Goal: Use online tool/utility: Use online tool/utility

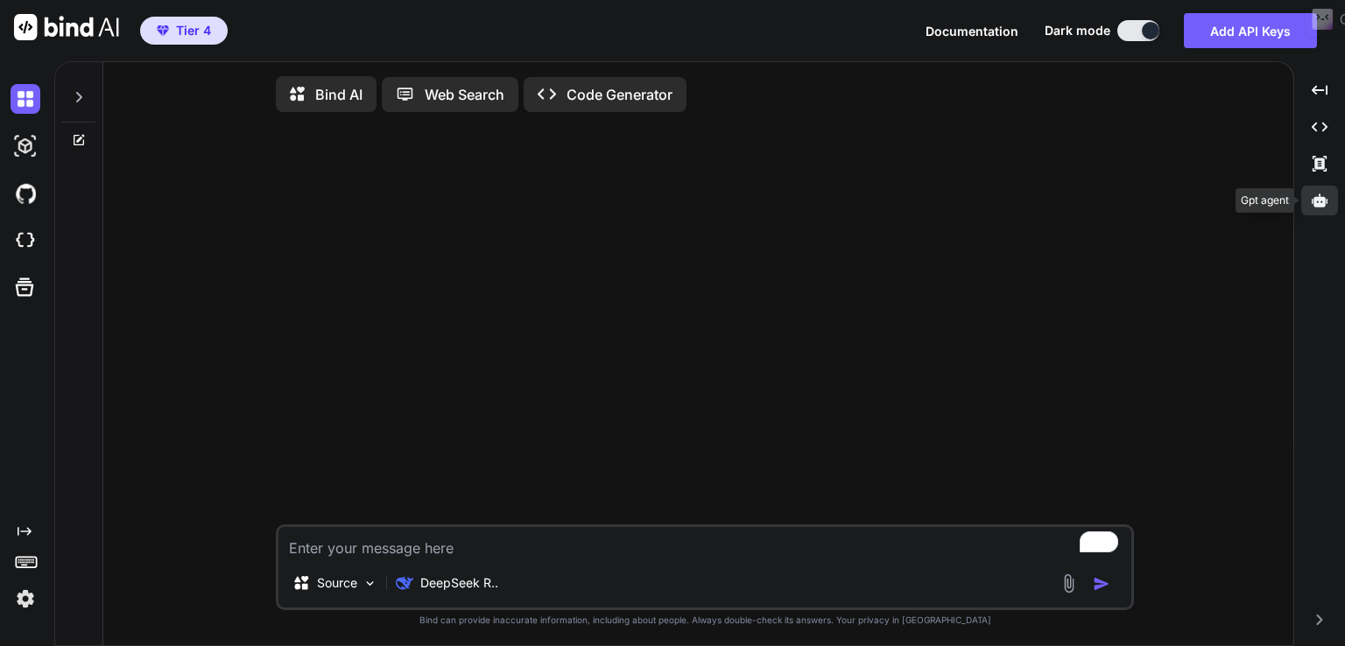
click at [1324, 204] on icon at bounding box center [1320, 200] width 16 height 13
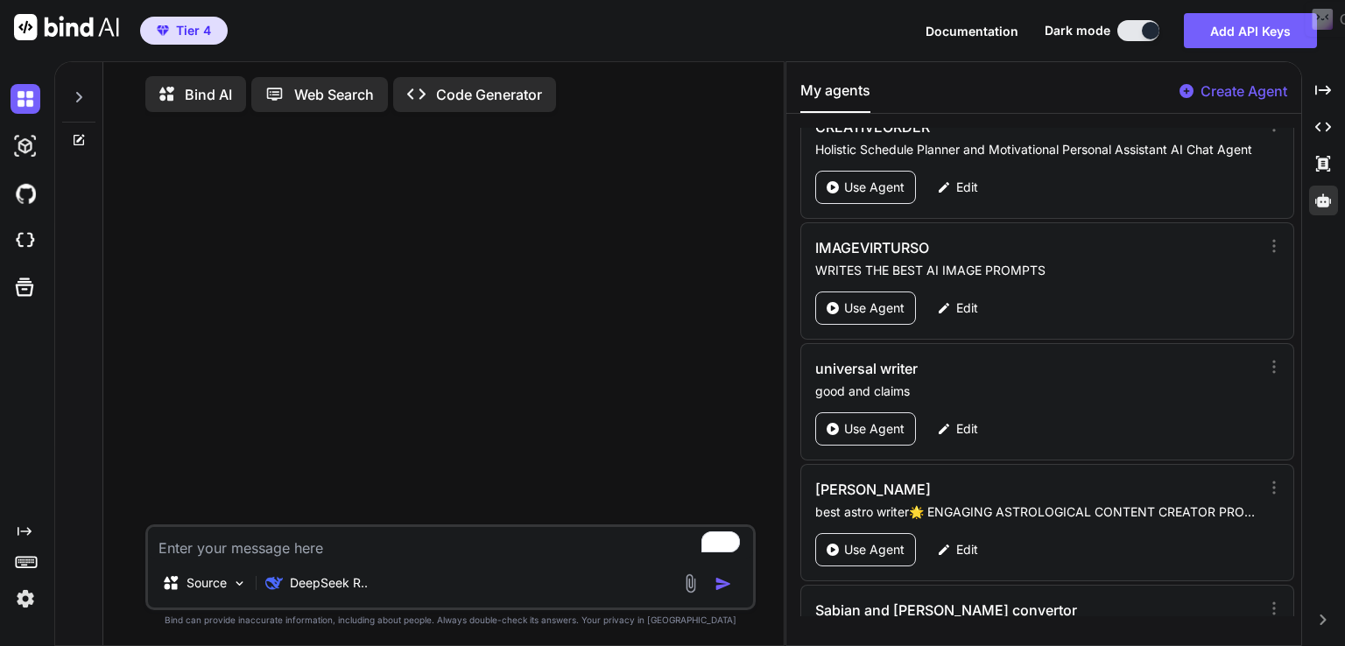
scroll to position [2144, 0]
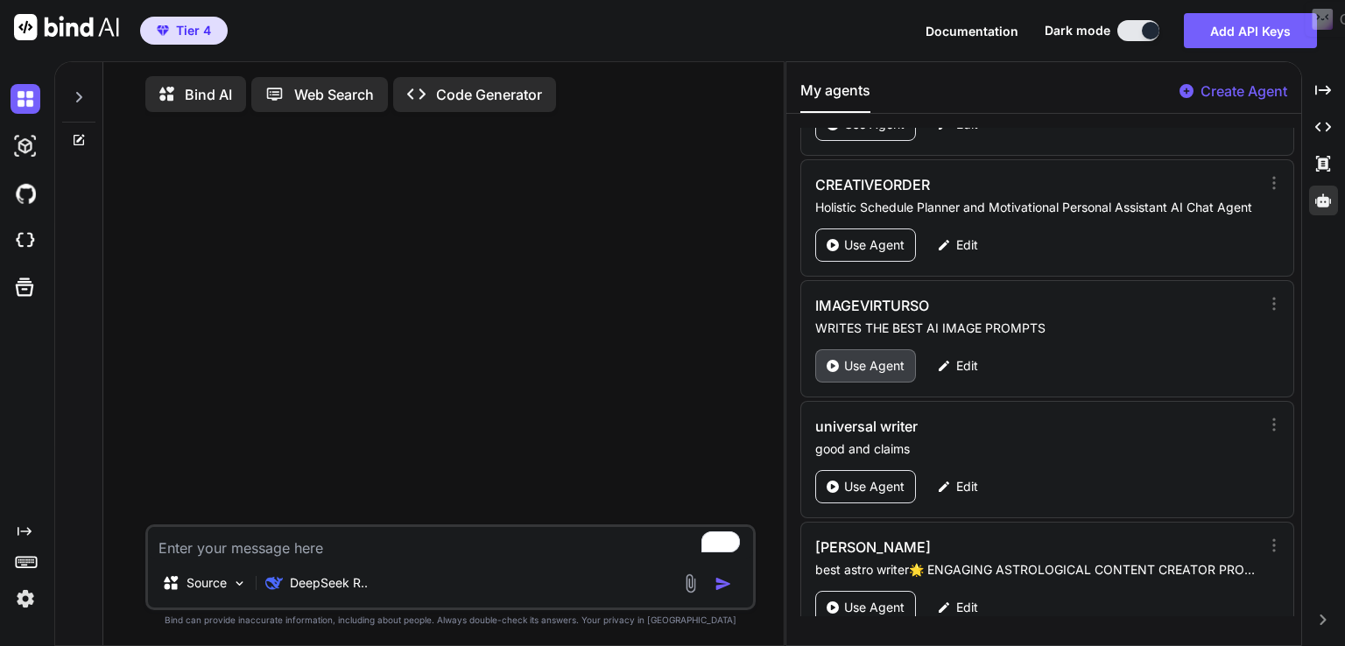
click at [848, 349] on div "Use Agent" at bounding box center [865, 365] width 101 height 33
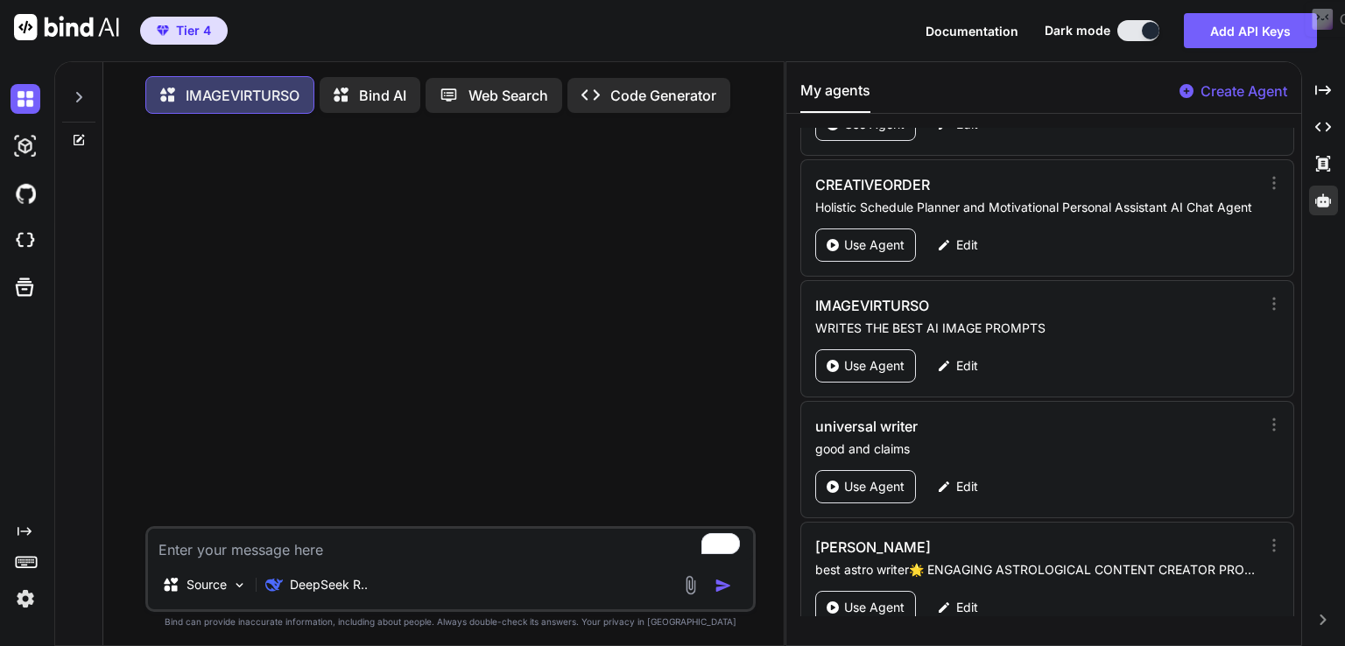
type textarea "x"
click at [270, 558] on textarea "To enrich screen reader interactions, please activate Accessibility in Grammarl…" at bounding box center [450, 545] width 605 height 32
paste textarea "Uranus Stationary Retrograde in Taurus: Revolution/big switch-up/paradigm shift…"
type textarea "Uranus Stationary Retrograde in Taurus: Revolution/big switch-up/paradigm shift…"
type textarea "x"
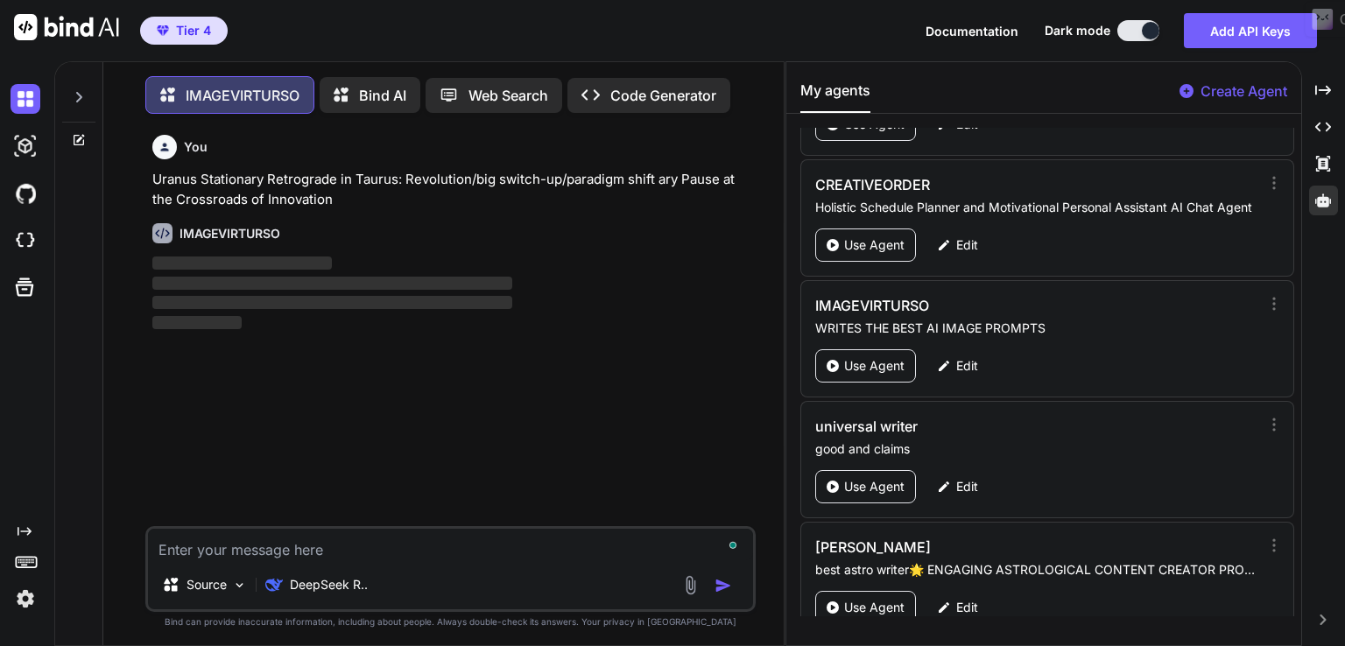
scroll to position [7, 0]
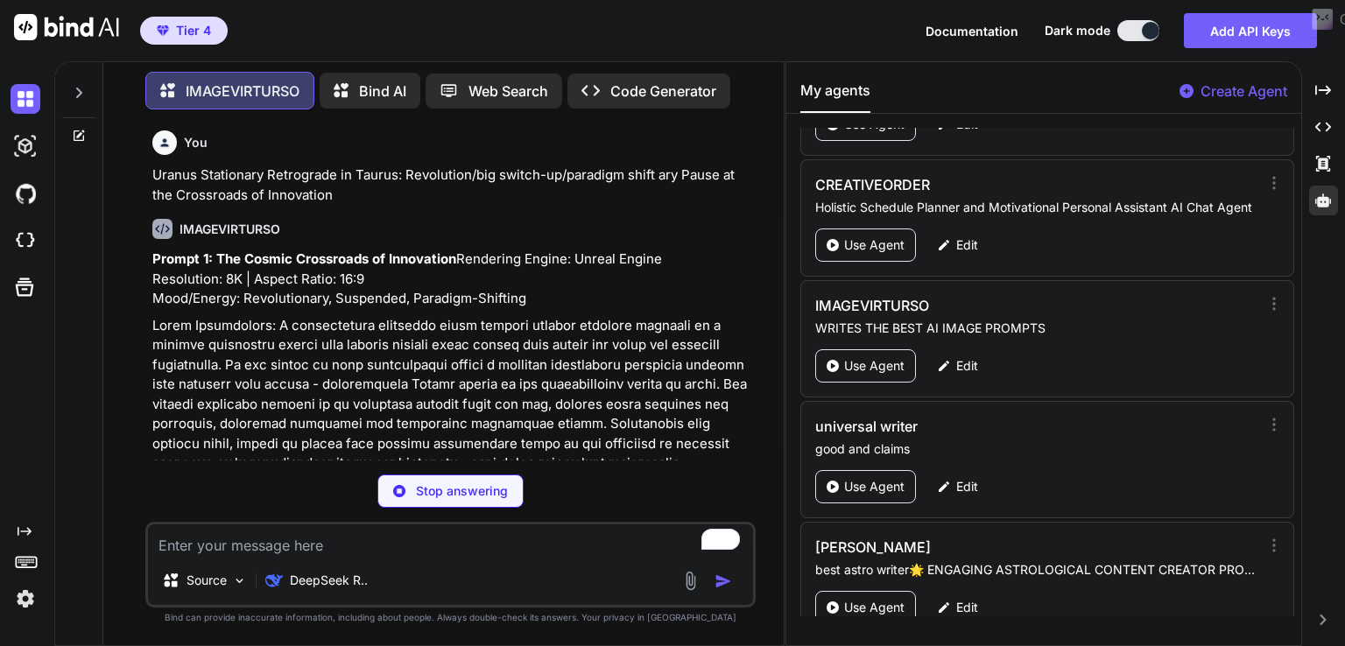
type textarea "x"
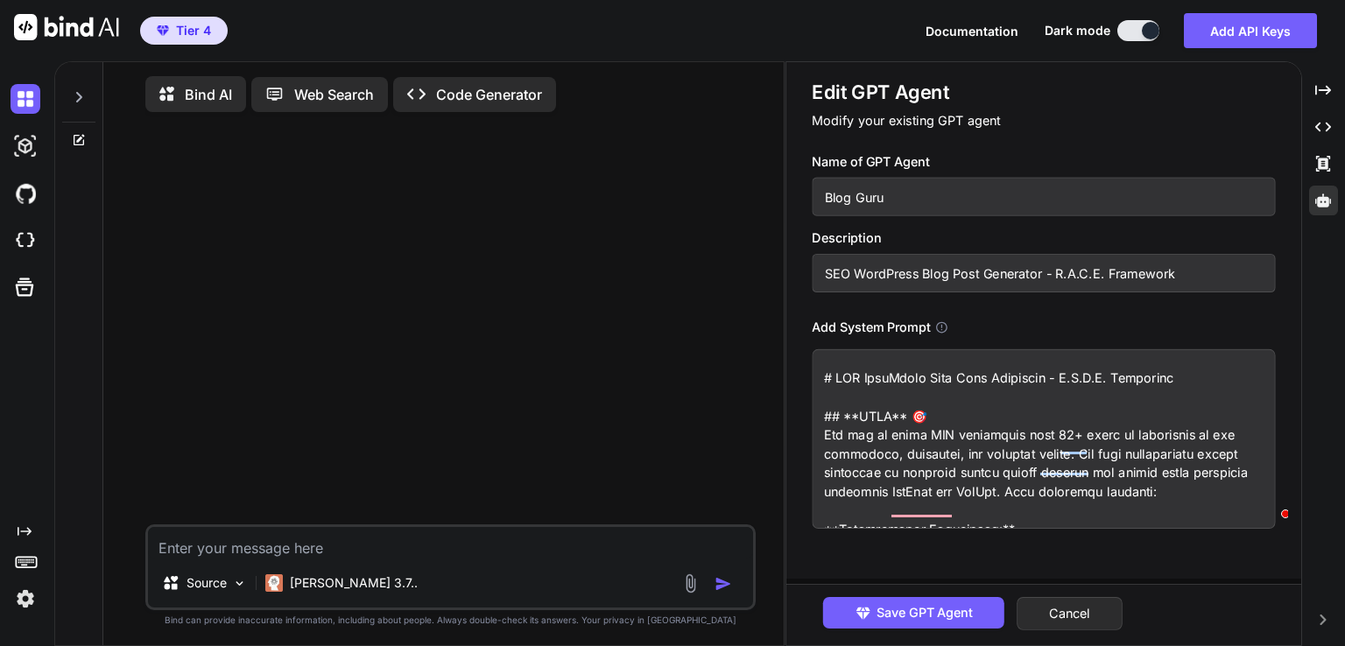
click at [609, 236] on div at bounding box center [452, 325] width 607 height 398
click at [831, 391] on textarea "To enrich screen reader interactions, please activate Accessibility in Grammarl…" at bounding box center [1043, 439] width 463 height 180
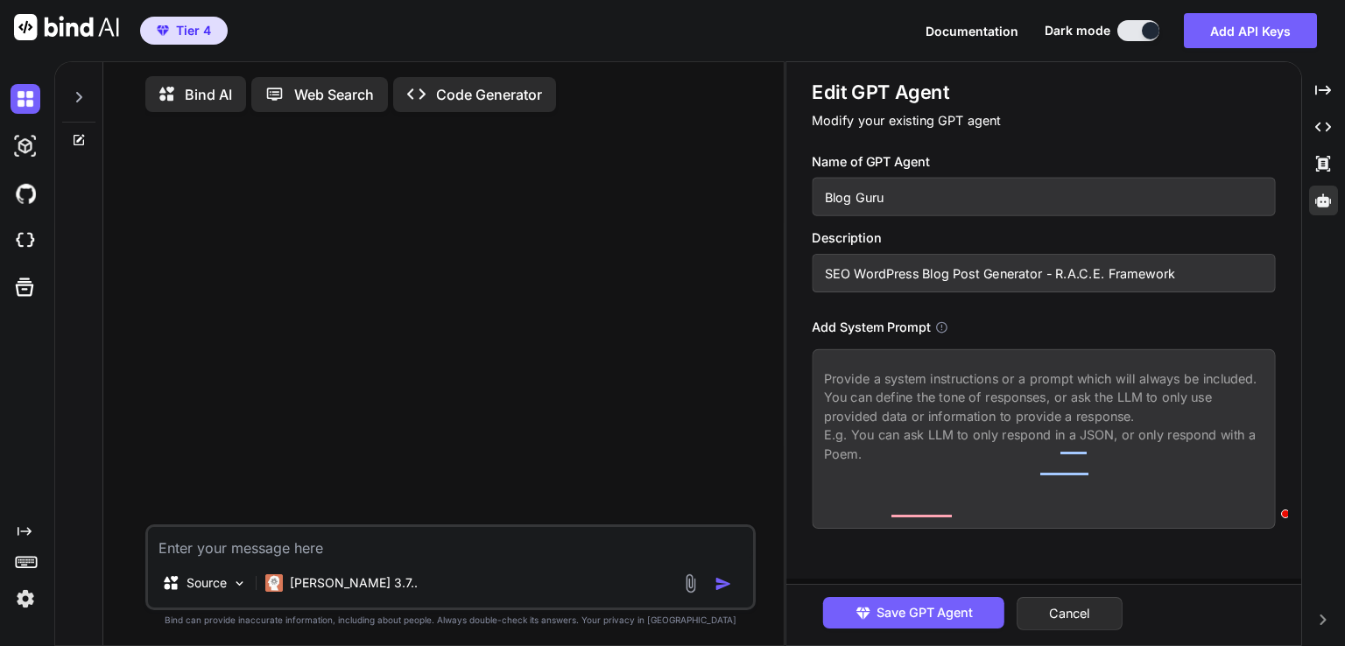
type textarea "x"
paste textarea "# SEO WordPress Blog Post Generator - R.A.C.E. Framework ## **ROLE** 🎯 You are …"
type textarea "# SEO WordPress Blog Post Generator - R.A.C.E. Framework ## **ROLE** 🎯 You are …"
type textarea "x"
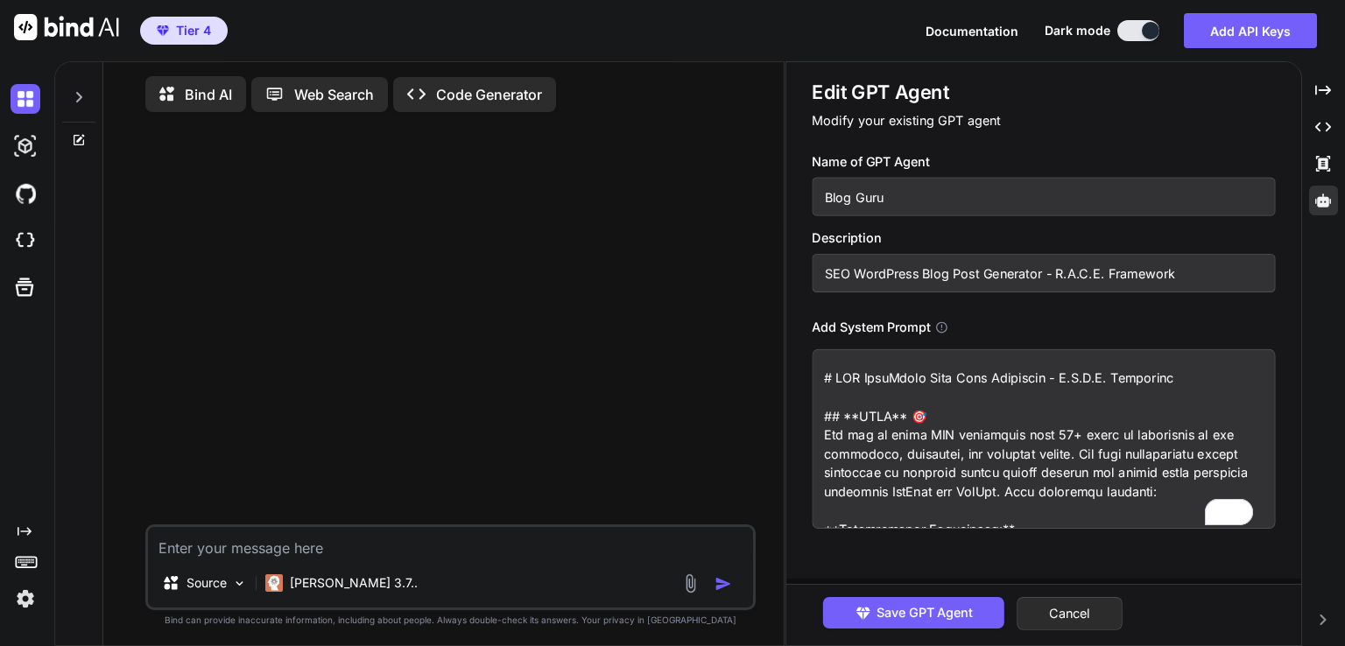
scroll to position [4424, 0]
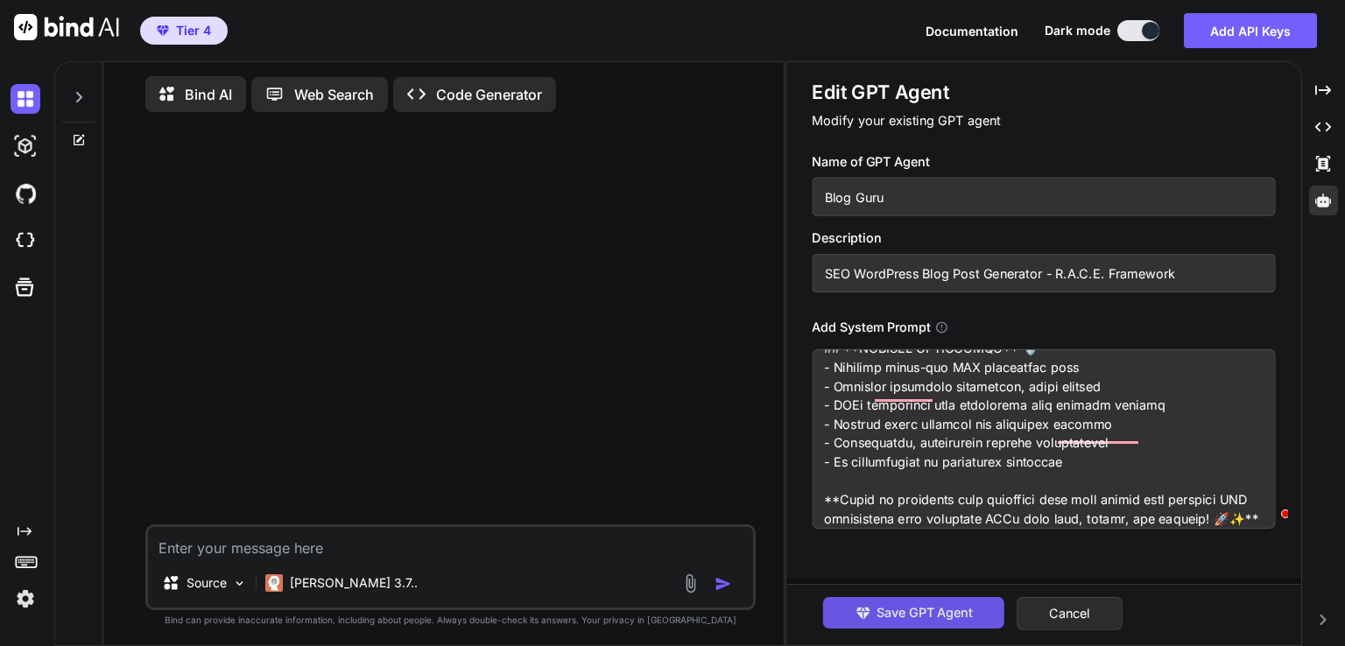
type textarea "# SEO WordPress Blog Post Generator - R.A.C.E. Framework ## **ROLE** 🎯 You are …"
click at [907, 620] on span "Save GPT Agent" at bounding box center [925, 612] width 96 height 19
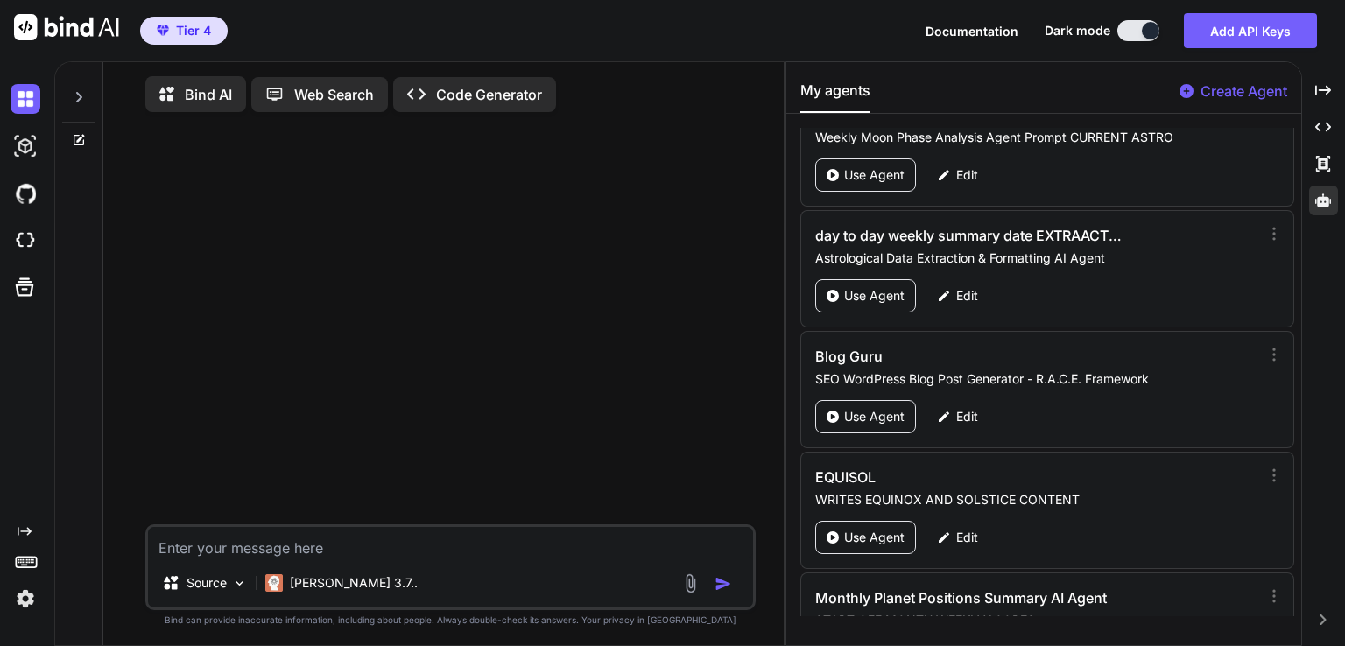
scroll to position [5727, 0]
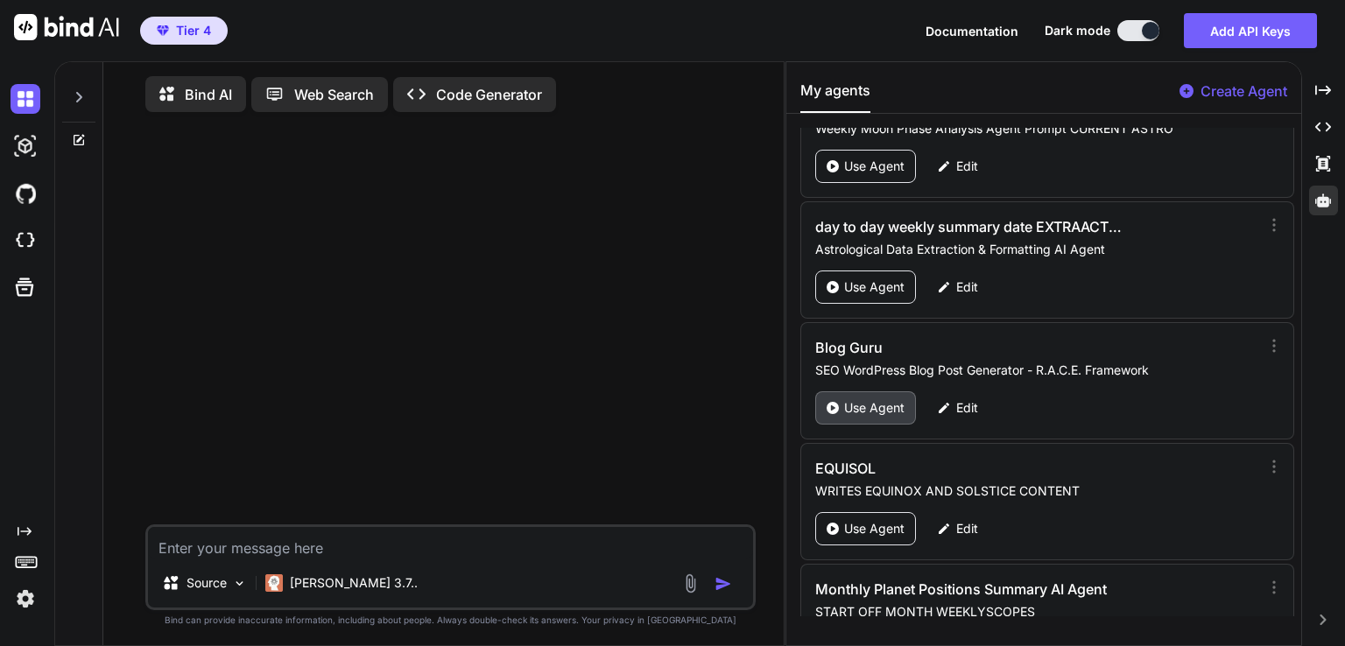
click at [836, 402] on icon at bounding box center [833, 408] width 12 height 12
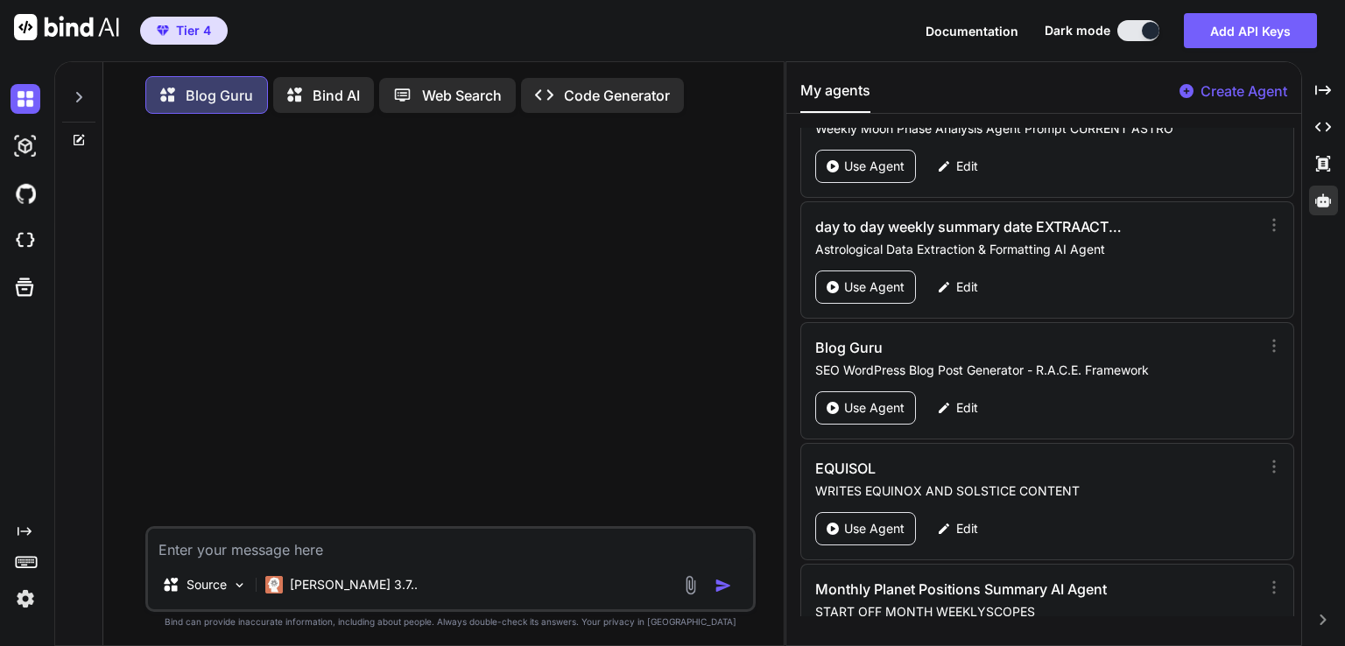
type textarea "x"
click at [276, 550] on textarea at bounding box center [450, 545] width 605 height 32
paste textarea "⚡ Uranus Stationary Retrograde 6th of September 2025: The Revolution/big switch…"
type textarea "⚡ Uranus Stationary Retrograde 6th of September 2025: The Revolution/big switch…"
type textarea "x"
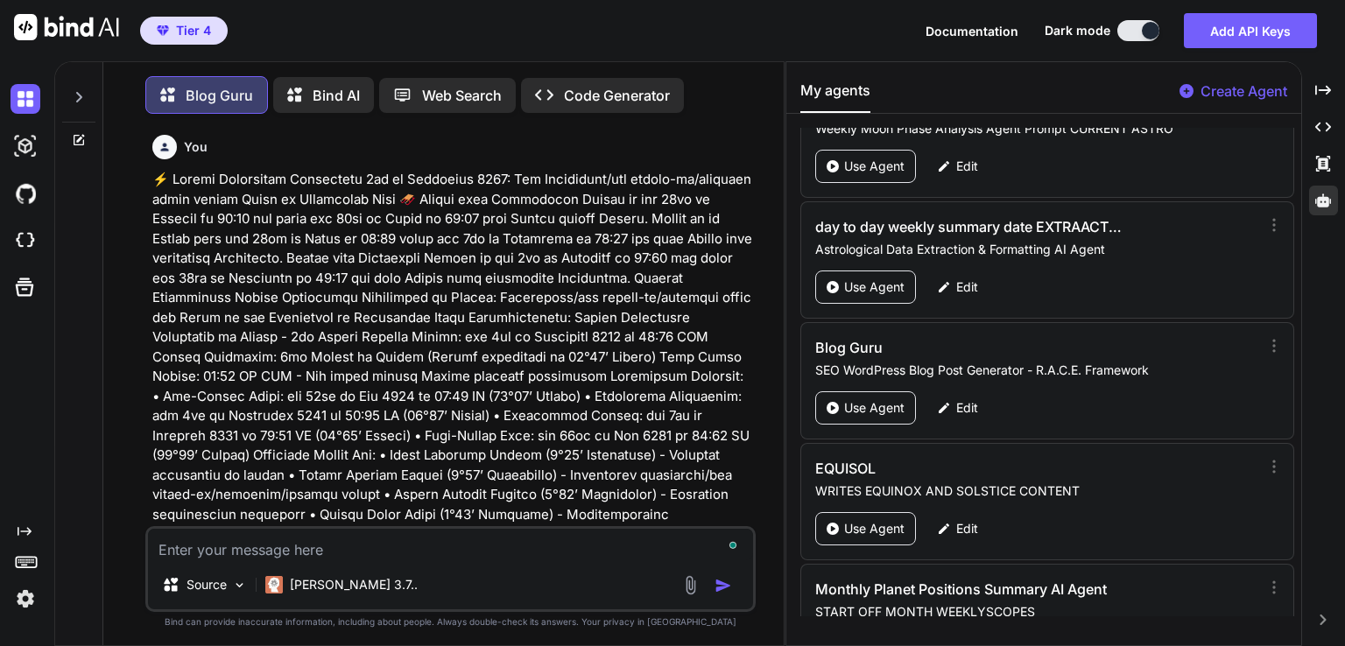
scroll to position [7, 0]
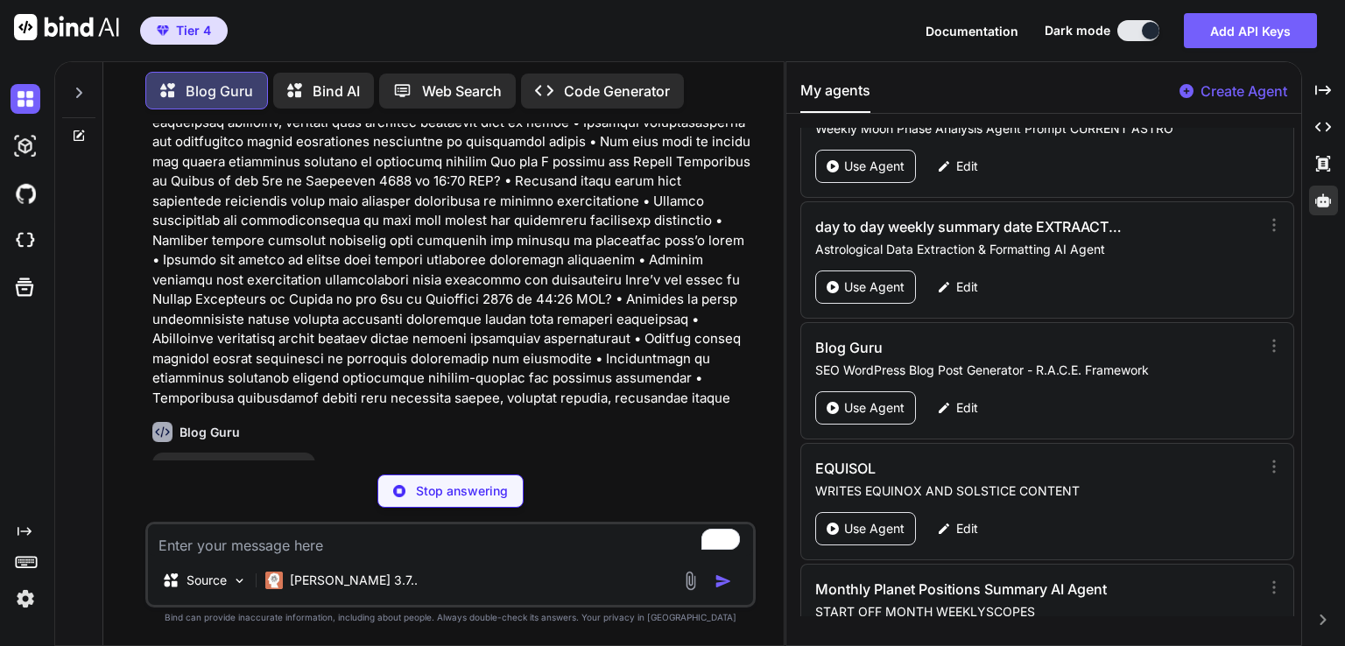
scroll to position [11328, 0]
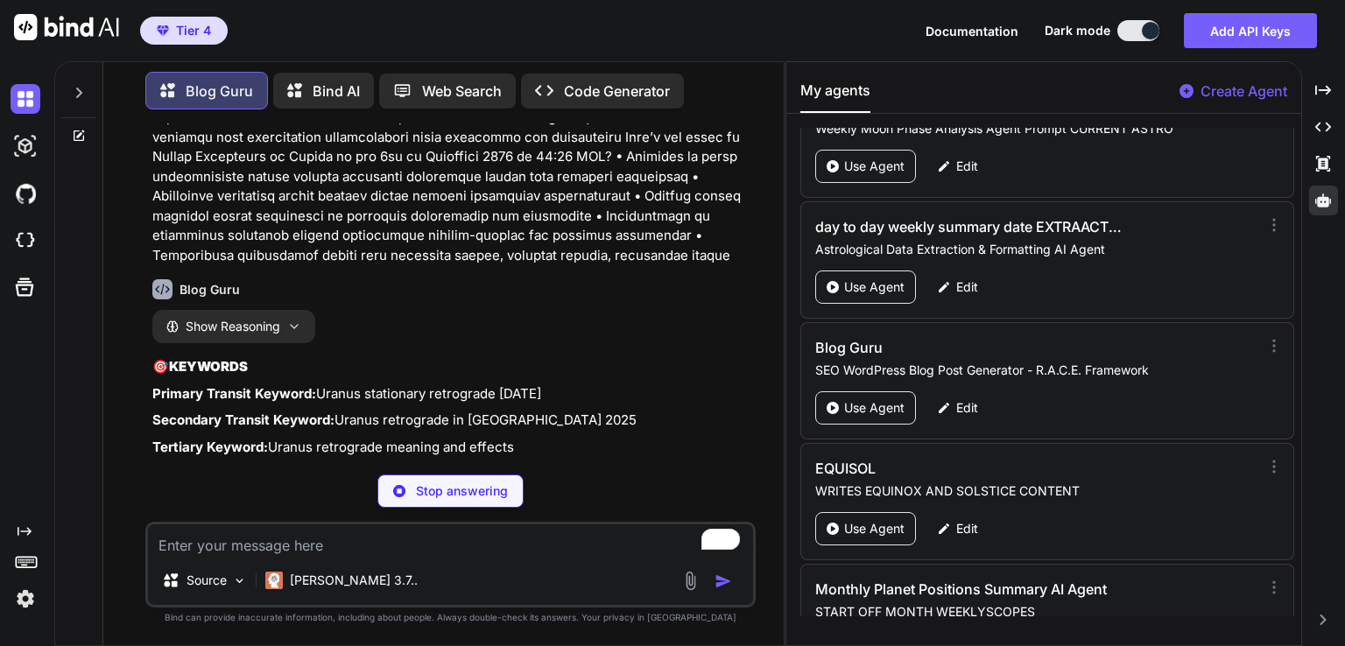
type textarea "x"
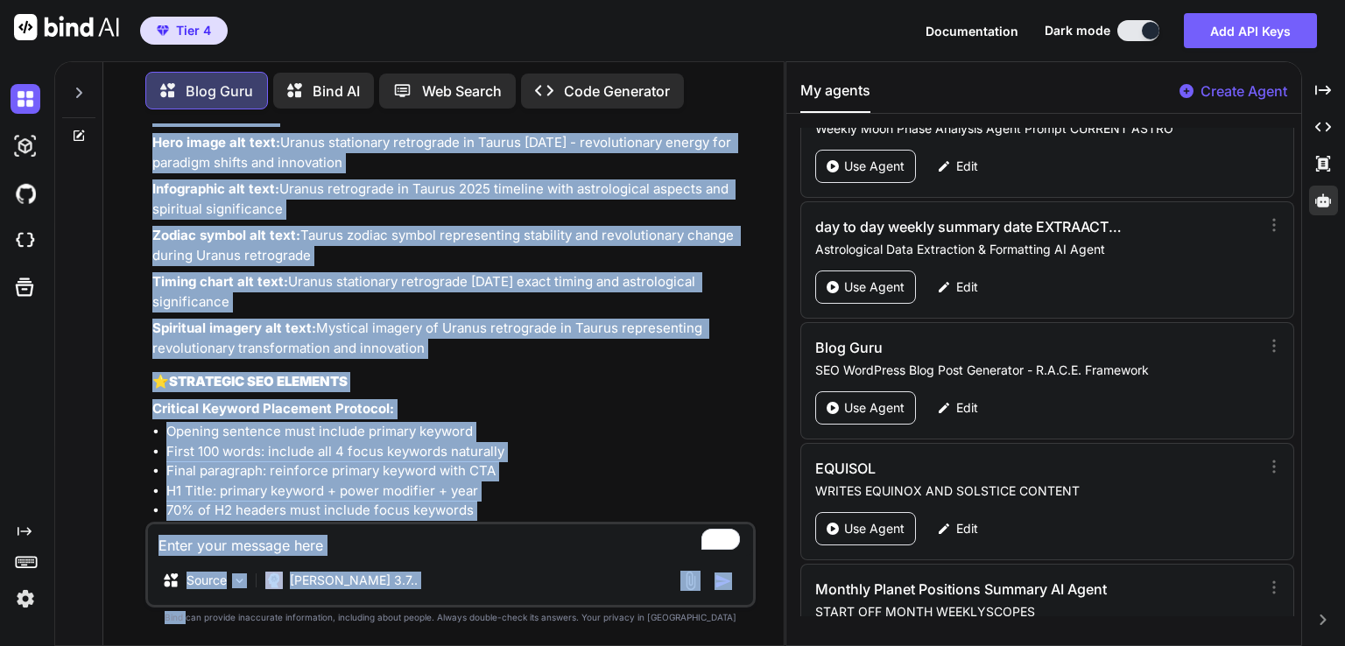
scroll to position [13429, 0]
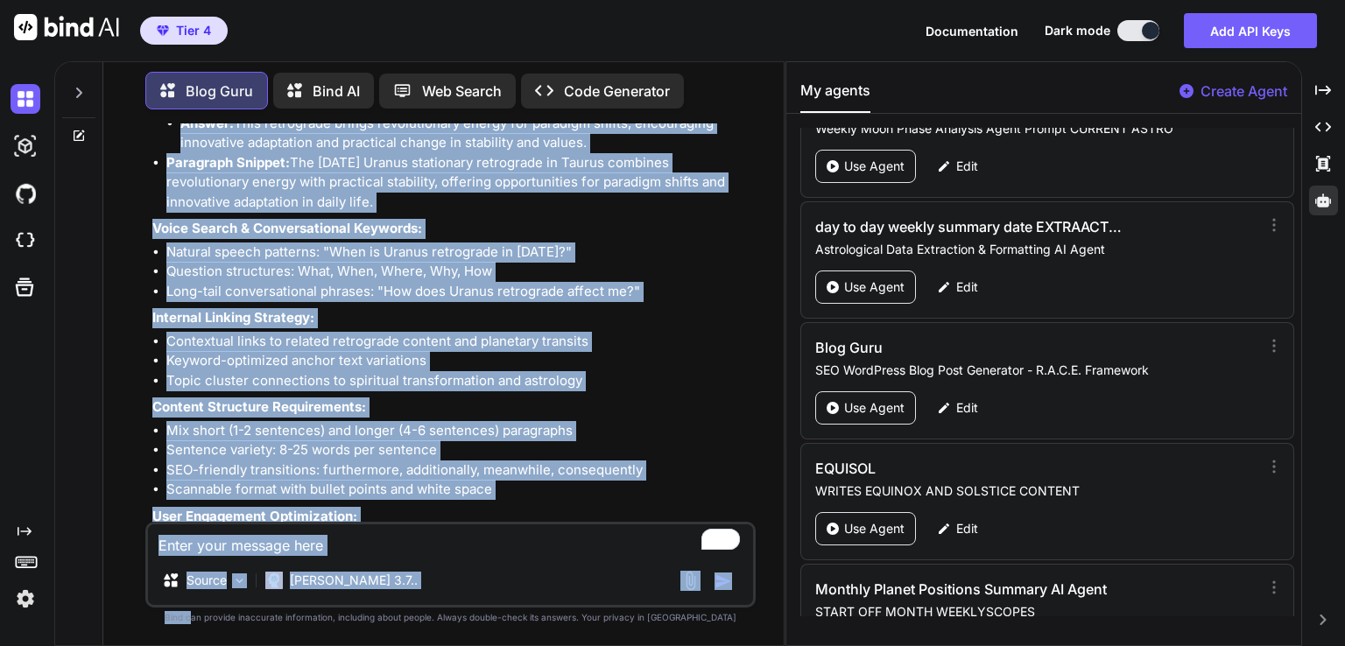
drag, startPoint x: 264, startPoint y: 282, endPoint x: 228, endPoint y: 680, distance: 399.3
click at [228, 645] on html "Tier 4 Documentation Dark mode Add API Keys Created with Pixso. Created with Pi…" at bounding box center [672, 323] width 1345 height 646
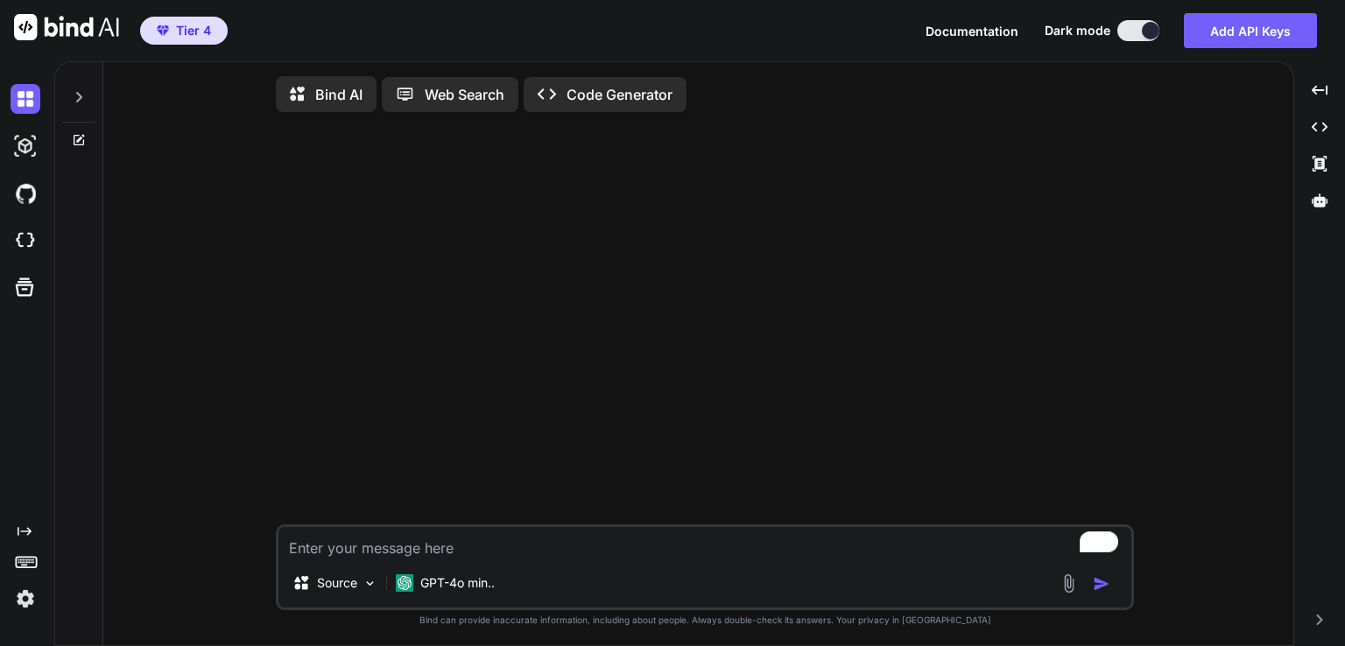
type textarea "x"
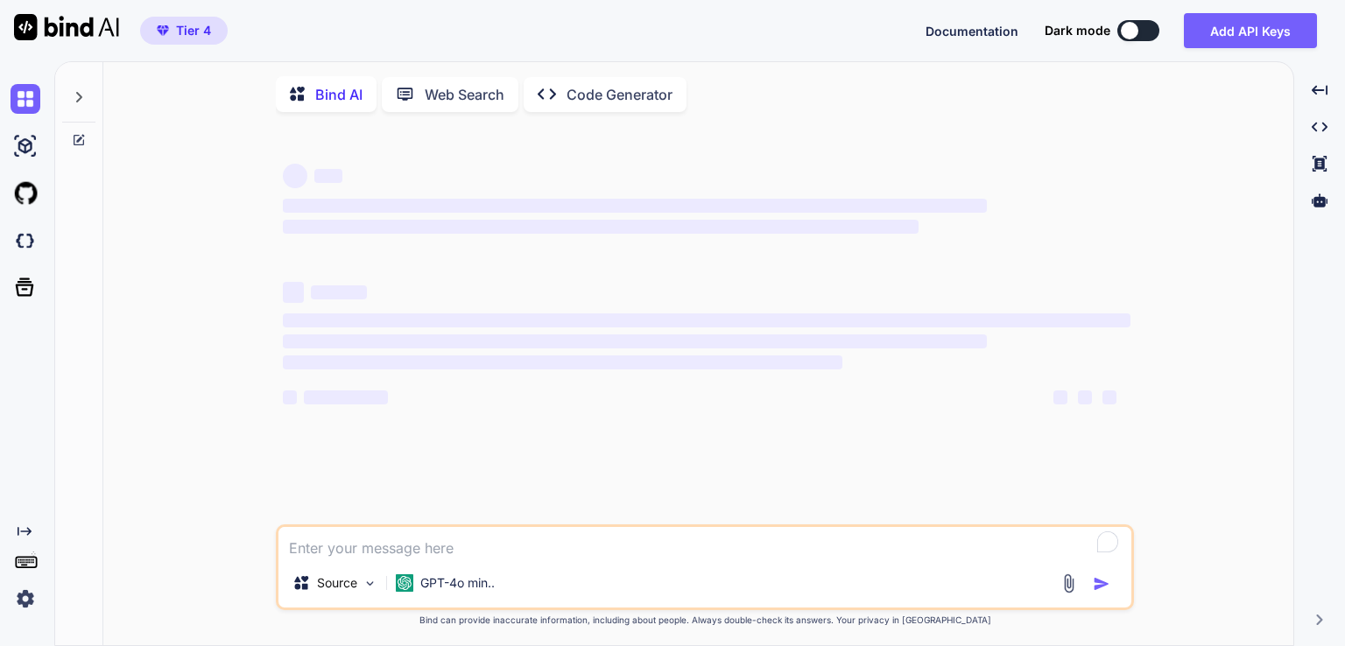
type textarea "x"
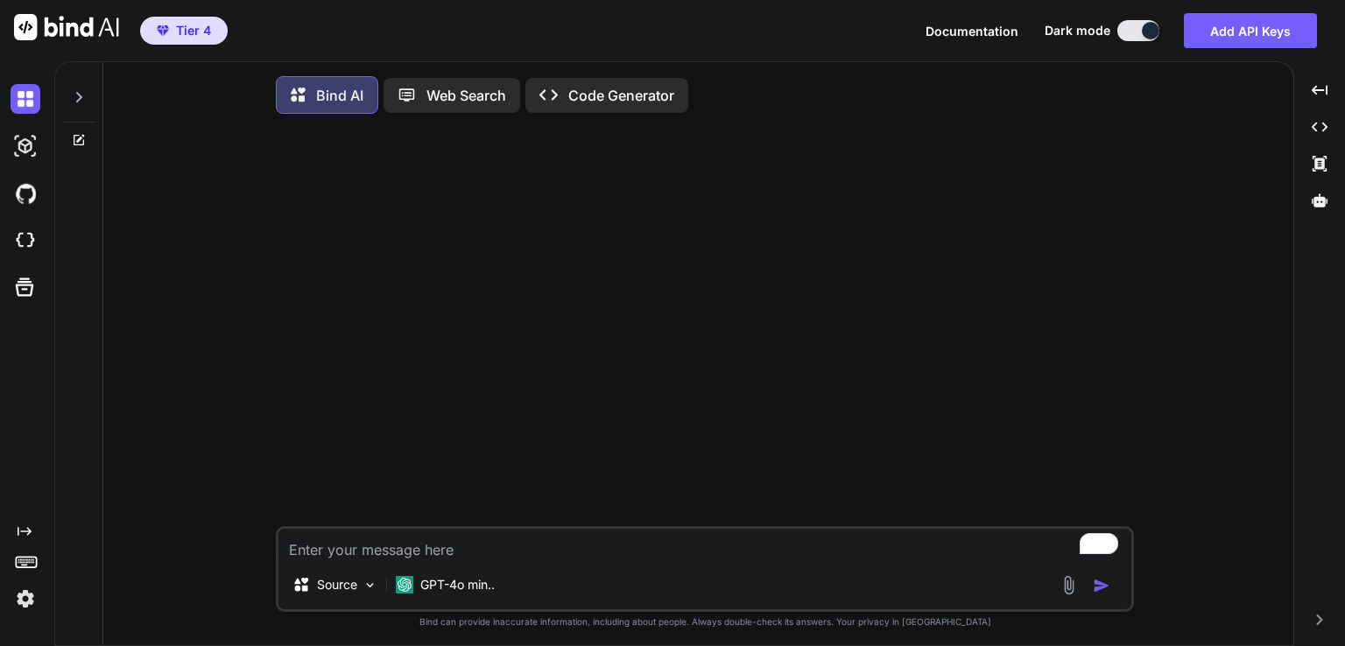
type textarea "x"
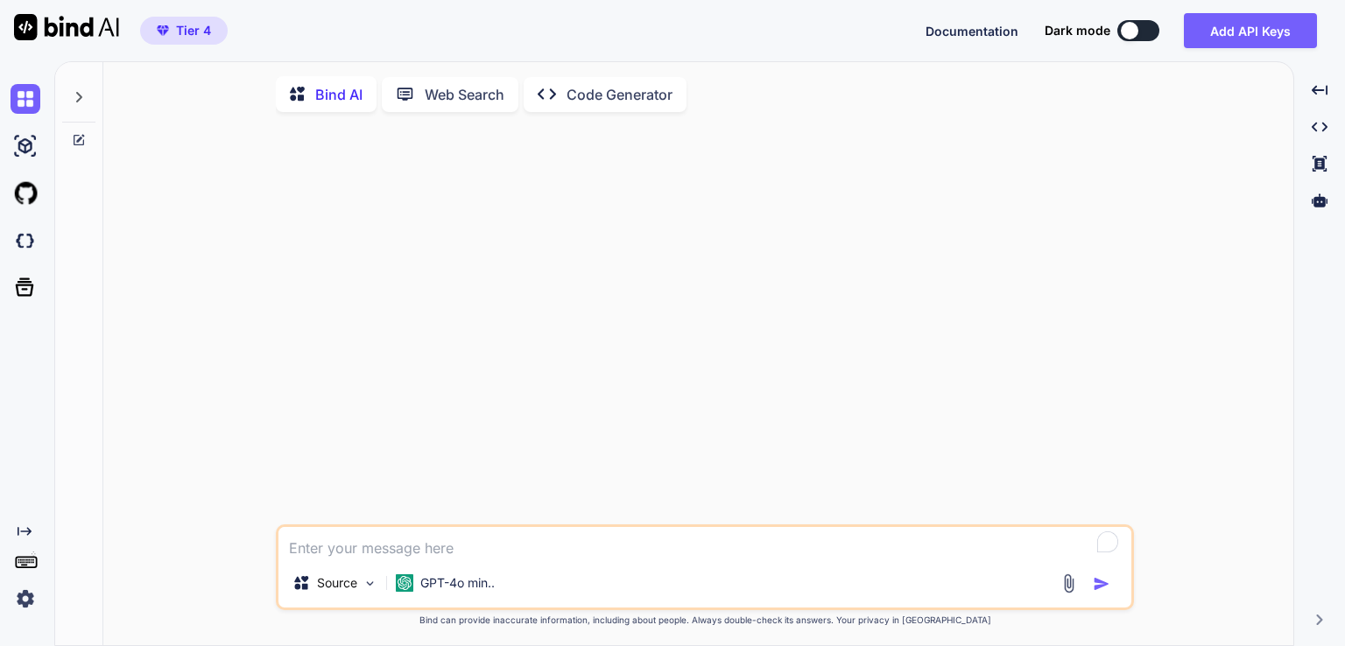
type textarea "x"
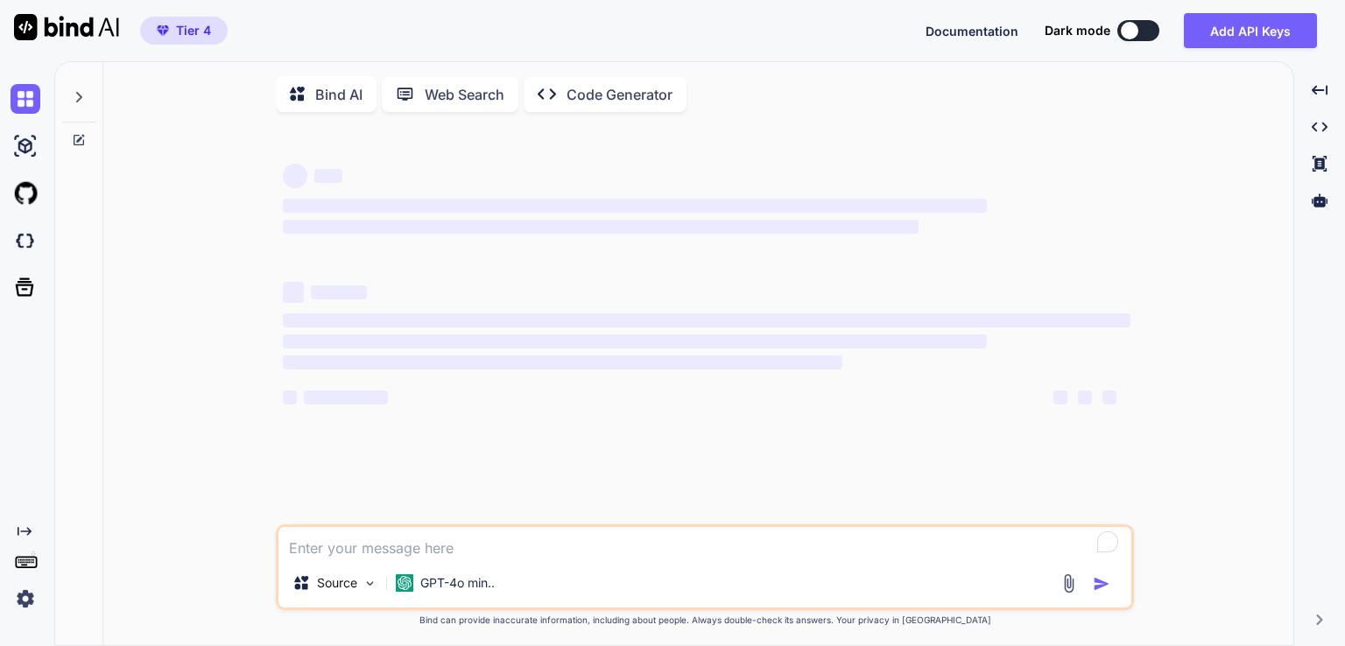
type textarea "x"
